Goal: Check status: Check status

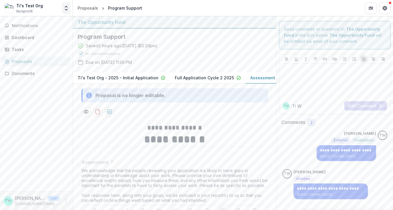
click at [65, 8] on icon "Open entity switcher" at bounding box center [66, 8] width 6 height 6
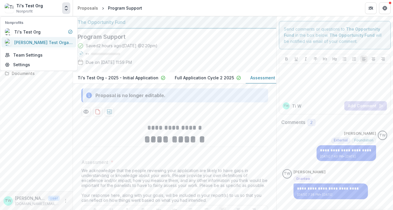
click at [48, 41] on div "[PERSON_NAME] Test Organization" at bounding box center [43, 42] width 58 height 6
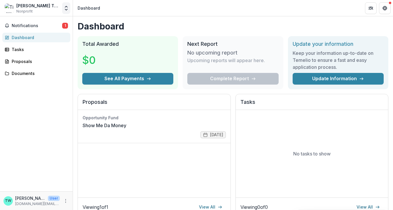
click at [66, 8] on icon "Open entity switcher" at bounding box center [66, 8] width 6 height 6
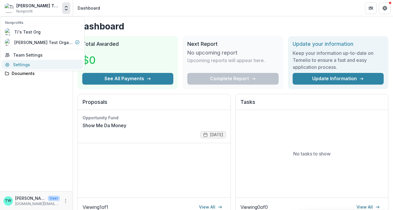
click at [29, 64] on link "Settings" at bounding box center [42, 65] width 82 height 10
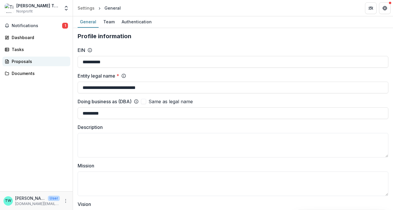
click at [26, 60] on div "Proposals" at bounding box center [39, 61] width 54 height 6
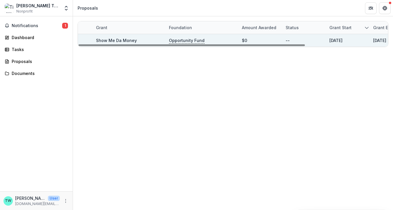
click at [180, 40] on p "Opportunity Fund" at bounding box center [187, 40] width 36 height 6
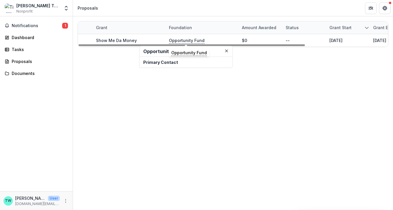
click at [164, 62] on p "Primary Contact" at bounding box center [186, 62] width 86 height 6
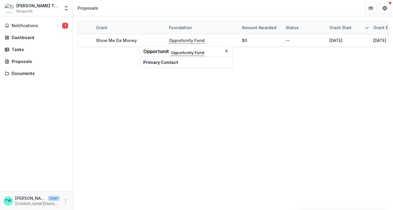
click at [166, 52] on h2 "Opportunity Fund" at bounding box center [186, 52] width 86 height 6
click at [162, 65] on p "Primary Contact" at bounding box center [186, 62] width 86 height 6
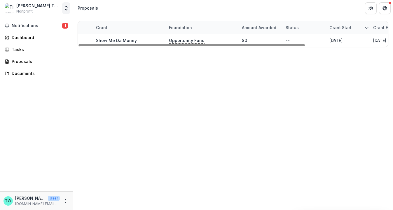
click at [65, 8] on icon "Open entity switcher" at bounding box center [66, 8] width 6 height 6
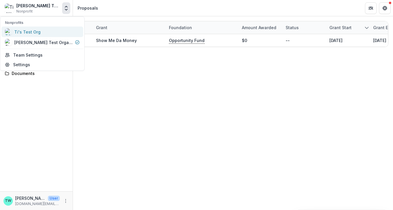
click at [46, 32] on div "Ti's Test Org" at bounding box center [42, 31] width 75 height 7
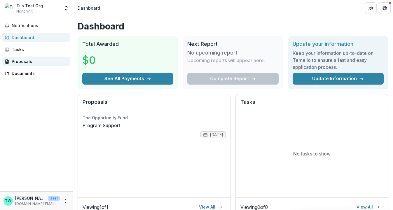
click at [18, 60] on div "Proposals" at bounding box center [39, 61] width 54 height 6
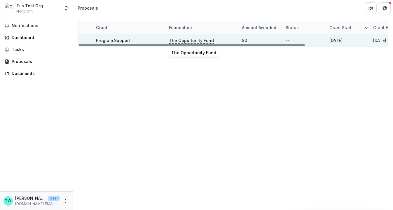
click at [188, 41] on p "The Opportunity Fund" at bounding box center [191, 40] width 45 height 6
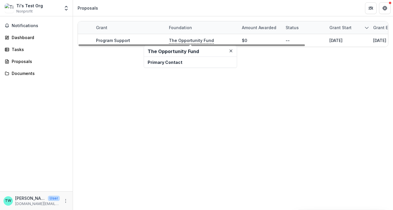
click at [113, 104] on div "Grant Foundation Amount awarded Status Grant start Grant end Due Date Report Du…" at bounding box center [233, 113] width 320 height 194
click at [102, 28] on div "Grant" at bounding box center [102, 28] width 18 height 6
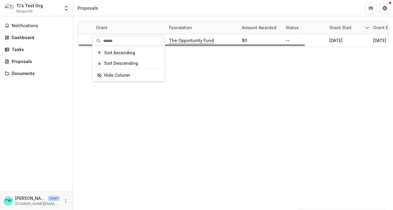
click at [102, 28] on div "Grant" at bounding box center [102, 28] width 18 height 6
